Goal: Task Accomplishment & Management: Manage account settings

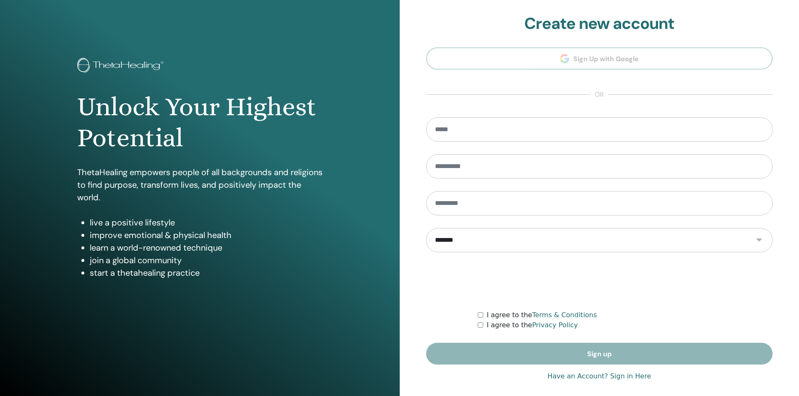
type input "**********"
click at [613, 377] on link "Have an Account? Sign in Here" at bounding box center [599, 376] width 104 height 10
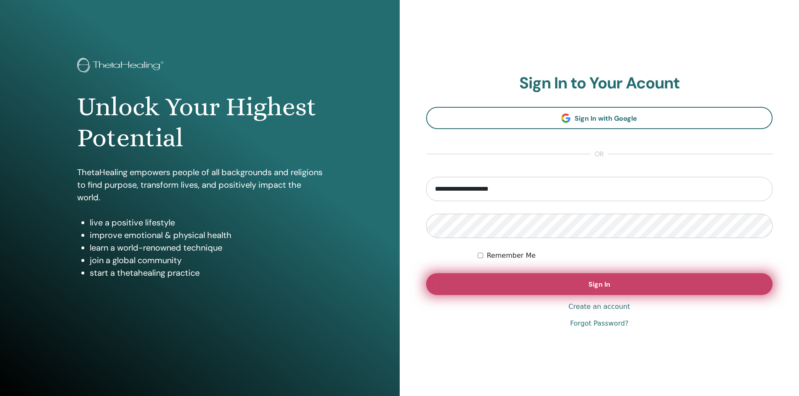
click at [568, 285] on button "Sign In" at bounding box center [599, 284] width 347 height 22
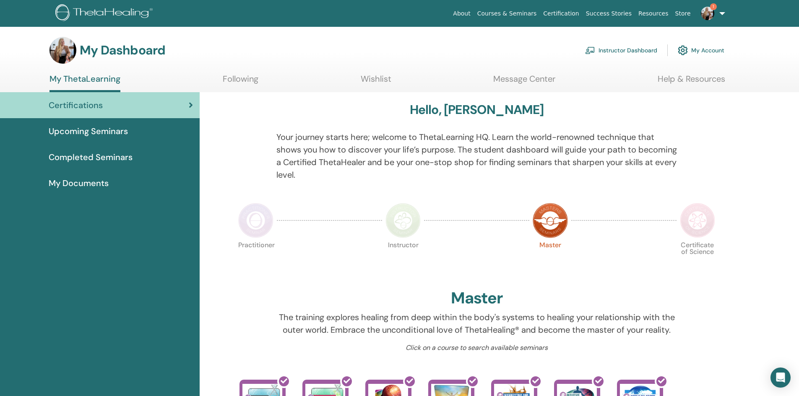
click at [627, 52] on link "Instructor Dashboard" at bounding box center [621, 50] width 72 height 18
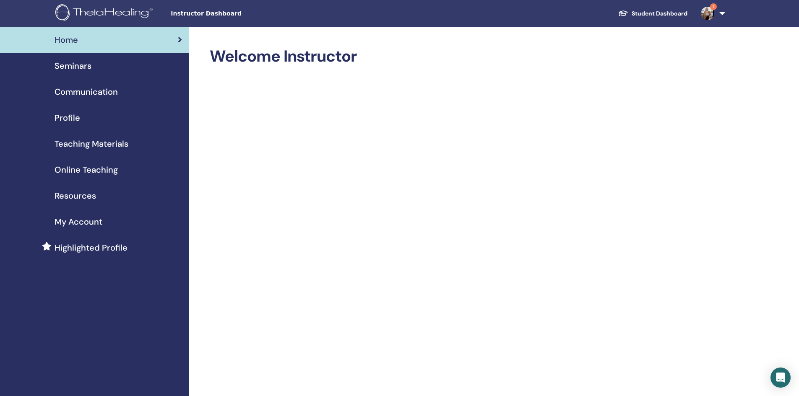
click at [126, 64] on div "Seminars" at bounding box center [94, 66] width 175 height 13
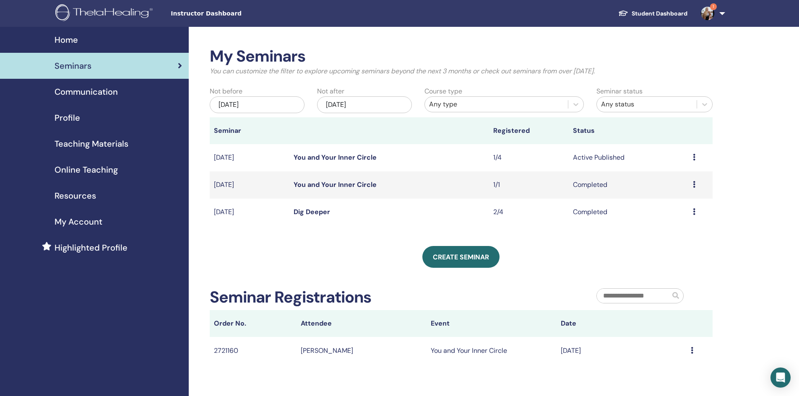
click at [347, 158] on link "You and Your Inner Circle" at bounding box center [334, 157] width 83 height 9
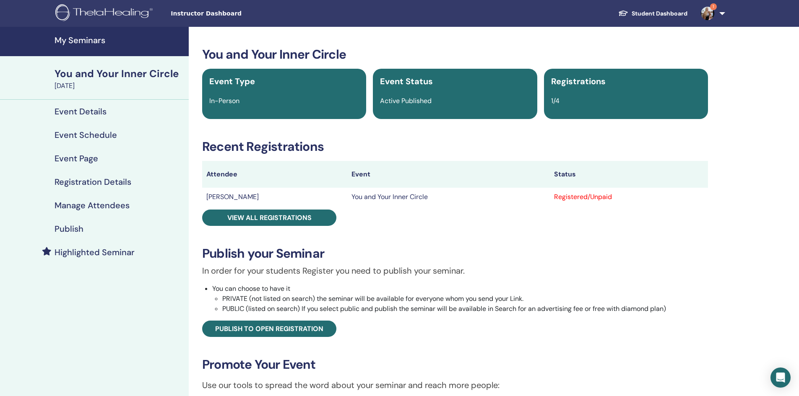
drag, startPoint x: 573, startPoint y: 197, endPoint x: 540, endPoint y: 197, distance: 32.7
click at [573, 197] on div "Registered/Unpaid" at bounding box center [629, 197] width 150 height 10
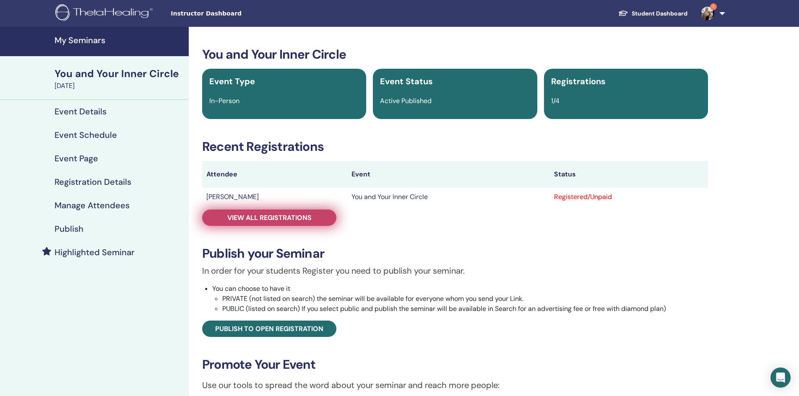
click at [290, 215] on span "View all registrations" at bounding box center [269, 217] width 84 height 9
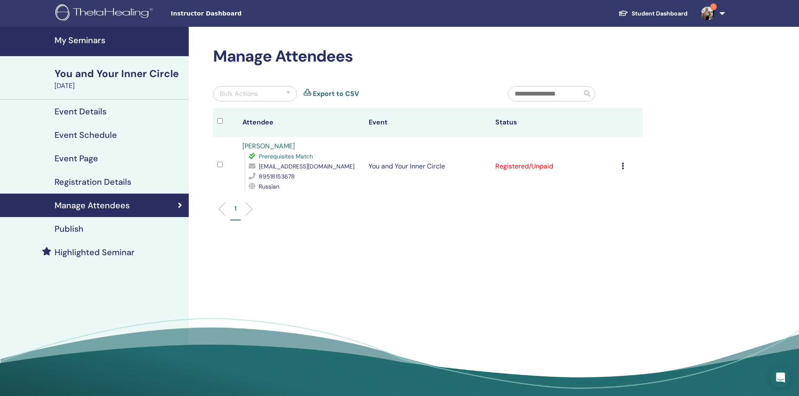
click at [623, 167] on icon at bounding box center [622, 166] width 3 height 7
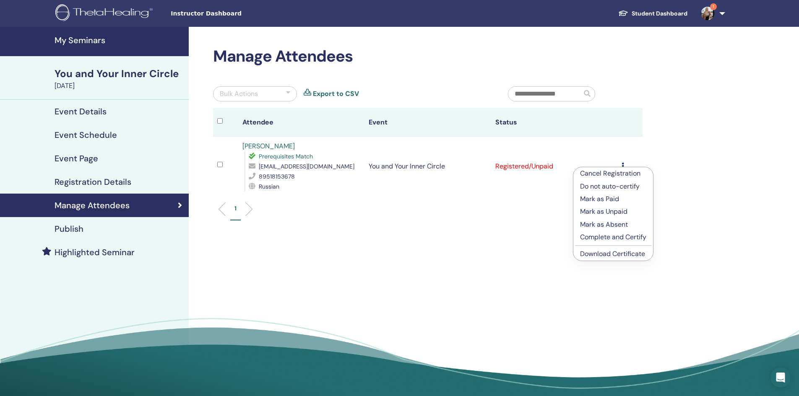
click at [611, 238] on p "Complete and Certify" at bounding box center [613, 237] width 66 height 10
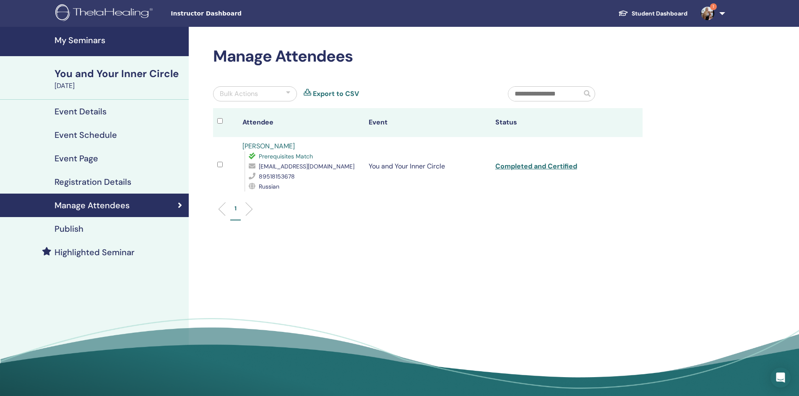
click at [706, 10] on img at bounding box center [706, 13] width 13 height 13
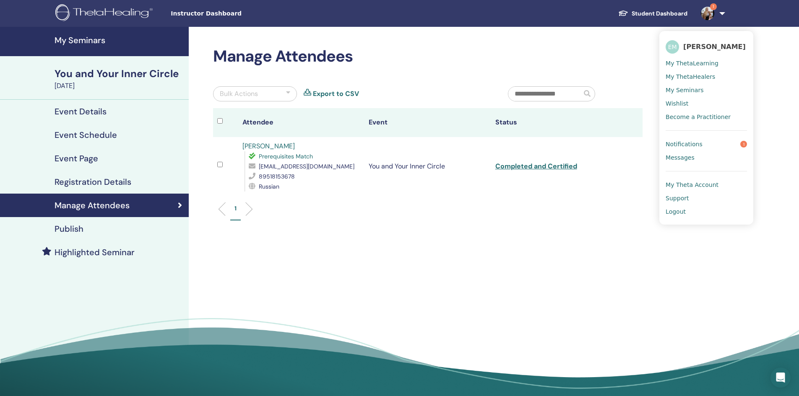
click at [694, 146] on span "Notifications" at bounding box center [683, 144] width 37 height 8
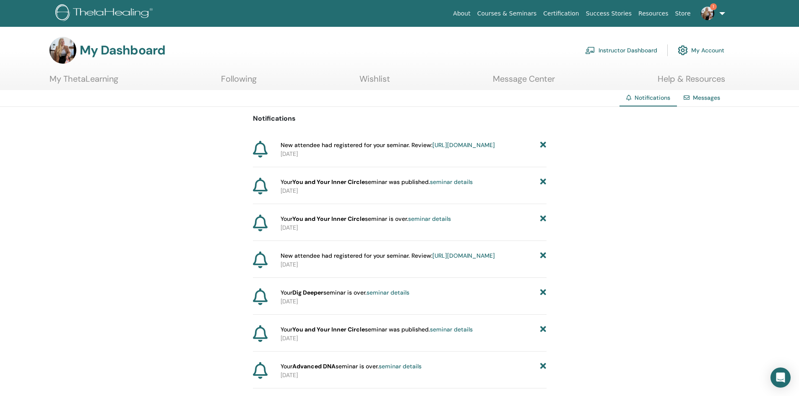
click at [721, 10] on link "1" at bounding box center [711, 13] width 34 height 27
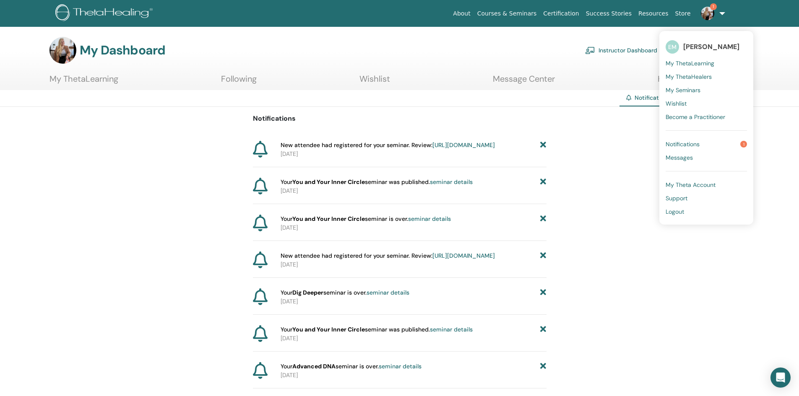
click at [703, 144] on link "Notifications 1" at bounding box center [705, 143] width 81 height 13
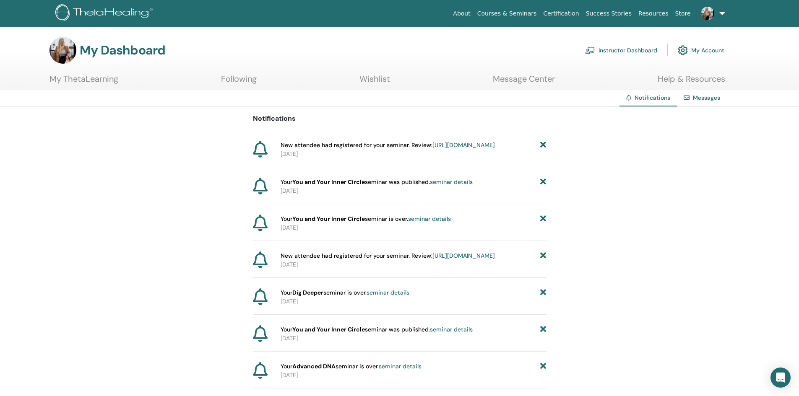
click at [430, 146] on span "New attendee had registered for your seminar. Review: [URL][DOMAIN_NAME]" at bounding box center [387, 145] width 214 height 9
click at [391, 144] on span "New attendee had registered for your seminar. Review: [URL][DOMAIN_NAME]" at bounding box center [387, 145] width 214 height 9
